Goal: Use online tool/utility

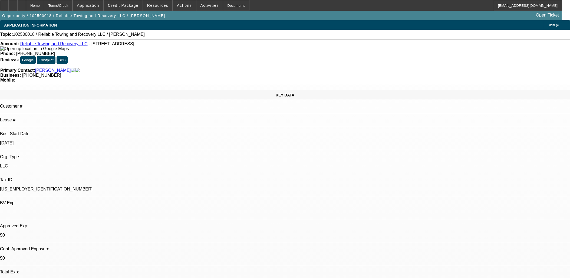
select select "0"
select select "2"
select select "0.1"
select select "4"
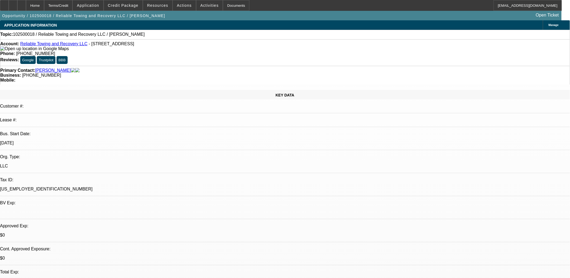
scroll to position [9, 0]
